Goal: Task Accomplishment & Management: Manage account settings

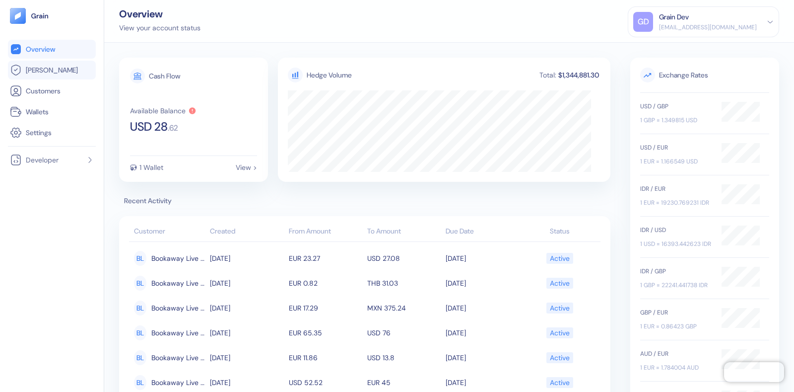
click at [52, 70] on link "[PERSON_NAME]" at bounding box center [52, 70] width 84 height 12
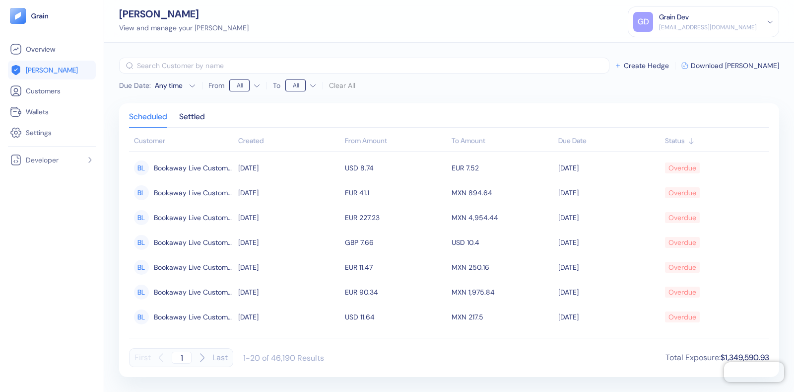
click at [689, 19] on div "Grain Dev" at bounding box center [674, 17] width 30 height 10
click at [260, 32] on div "[PERSON_NAME] View and manage your [PERSON_NAME] Grain Dev [EMAIL_ADDRESS][DOMA…" at bounding box center [449, 21] width 690 height 43
click at [31, 68] on span "[PERSON_NAME]" at bounding box center [52, 70] width 52 height 10
click at [56, 72] on link "[PERSON_NAME]" at bounding box center [52, 70] width 84 height 12
click at [27, 69] on span "[PERSON_NAME]" at bounding box center [52, 70] width 52 height 10
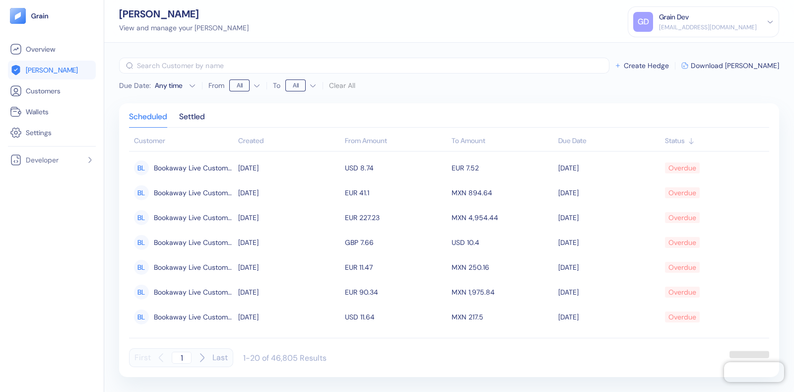
click at [745, 18] on div "Grain Dev" at bounding box center [708, 17] width 98 height 10
click at [674, 51] on div "Sign Out" at bounding box center [659, 49] width 27 height 10
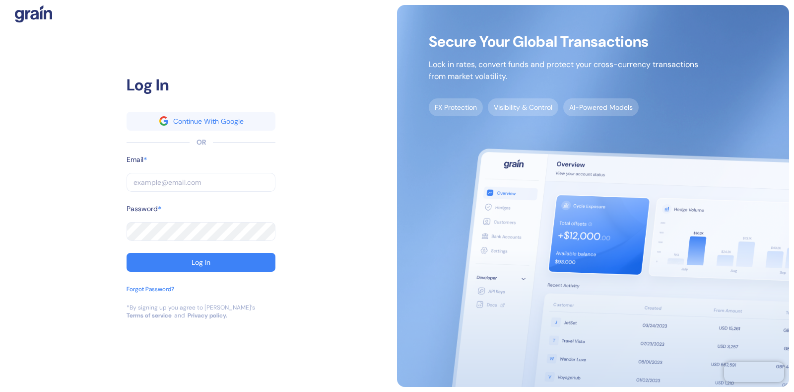
click at [149, 179] on input "text" at bounding box center [201, 182] width 149 height 19
type input "dev+bookaway12go@grainfinance.co"
